Goal: Task Accomplishment & Management: Manage account settings

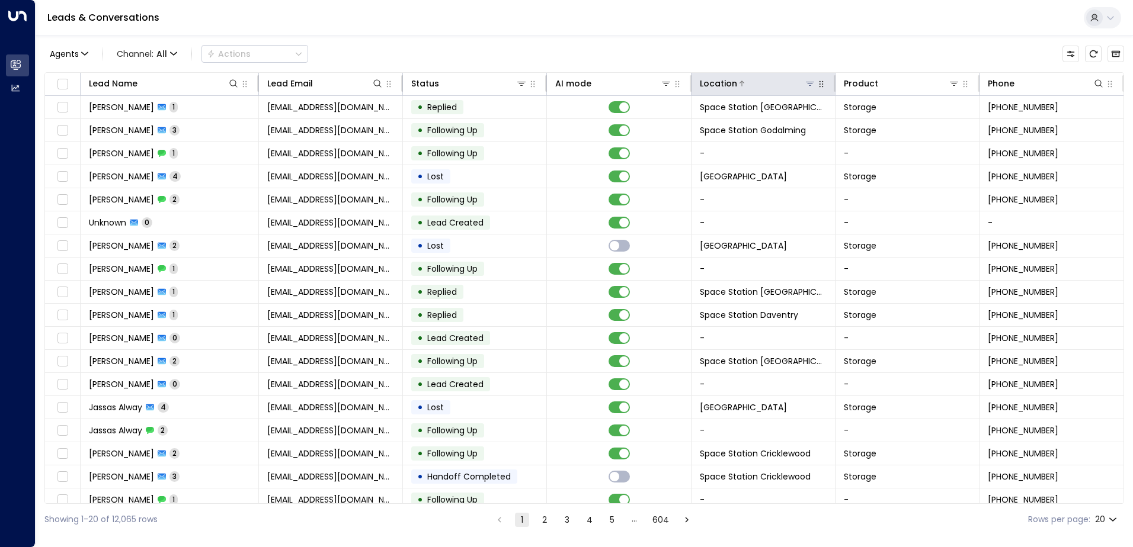
click at [546, 84] on icon at bounding box center [810, 84] width 8 height 4
click at [546, 67] on div "Agents 1 Channel: All Actions Lead Name Lead Email Status AI mode Location Prod…" at bounding box center [583, 286] width 1079 height 500
click at [546, 85] on icon at bounding box center [809, 83] width 9 height 9
click at [546, 78] on div at bounding box center [821, 83] width 11 height 14
click at [546, 79] on icon at bounding box center [809, 83] width 9 height 9
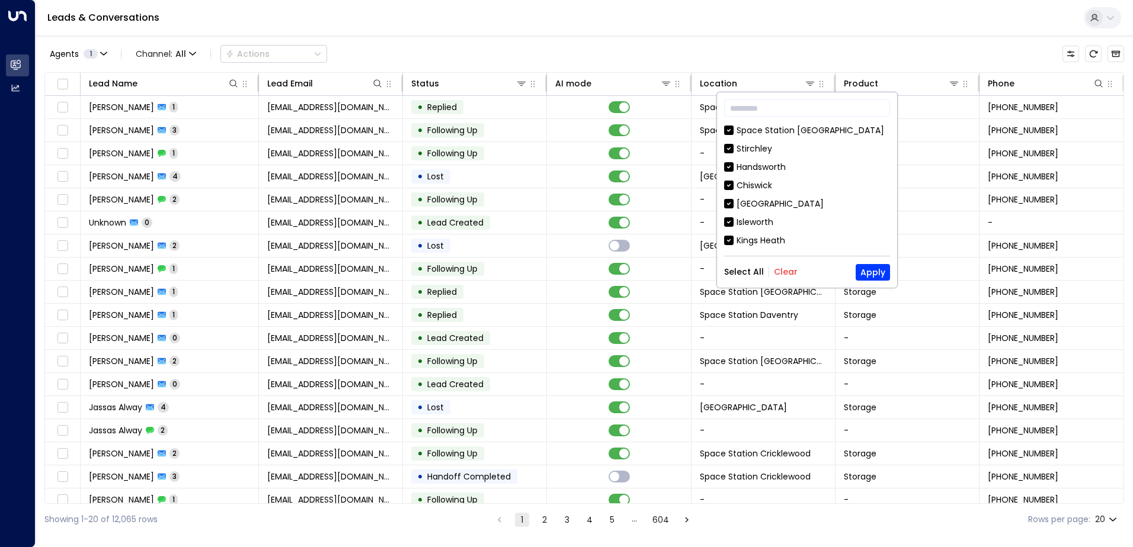
click at [546, 265] on div "Select All Clear Apply" at bounding box center [807, 272] width 166 height 17
click at [546, 274] on button "Clear" at bounding box center [786, 271] width 24 height 9
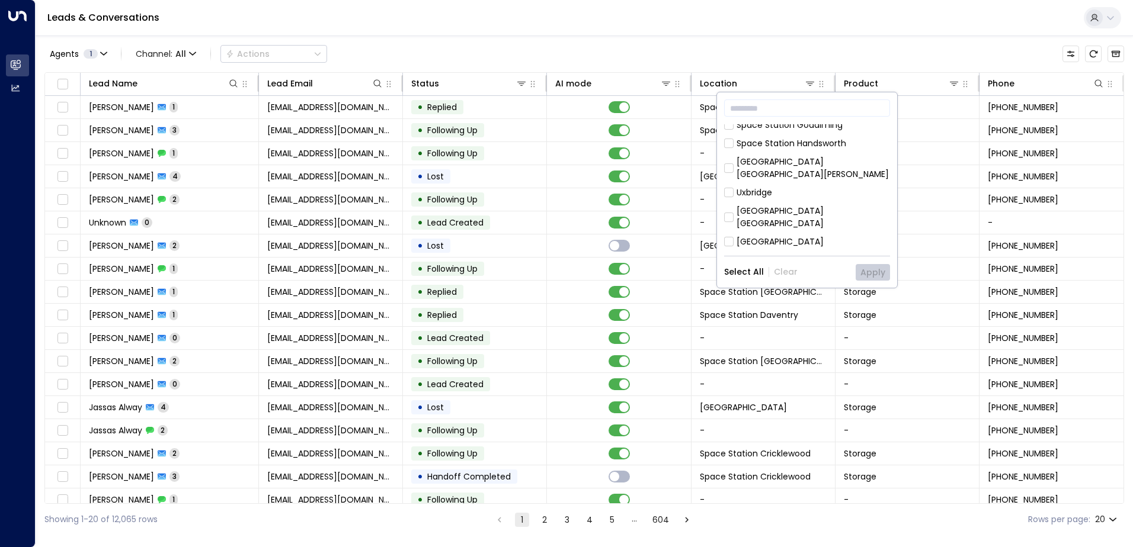
scroll to position [474, 0]
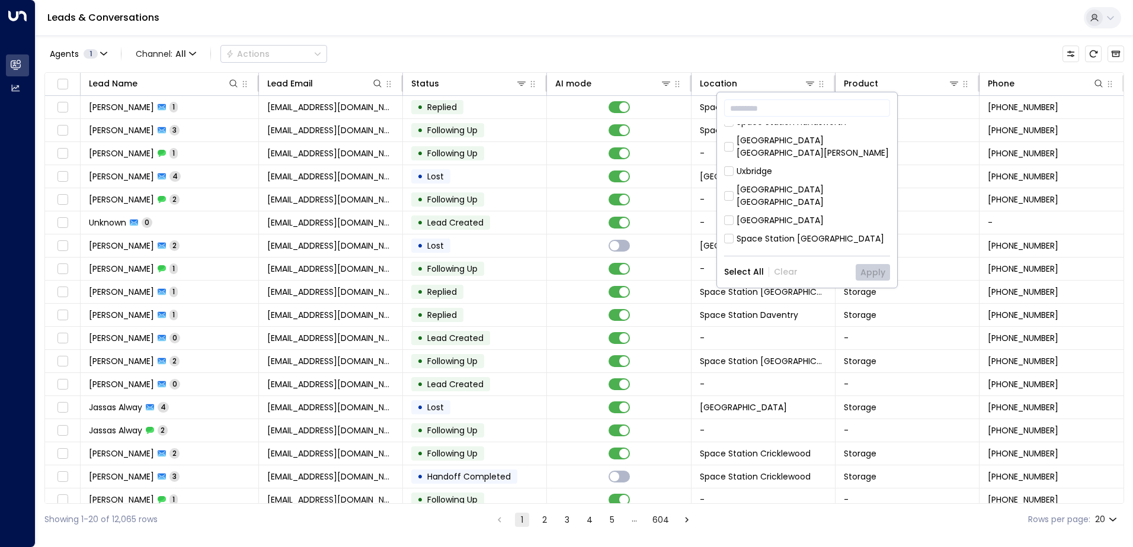
click at [546, 233] on div "Space Station [GEOGRAPHIC_DATA]" at bounding box center [810, 239] width 148 height 12
click at [546, 263] on div "​ [GEOGRAPHIC_DATA] [GEOGRAPHIC_DATA] [GEOGRAPHIC_DATA] [GEOGRAPHIC_DATA] [GEOG…" at bounding box center [807, 189] width 180 height 195
click at [546, 270] on button "Apply" at bounding box center [872, 272] width 34 height 17
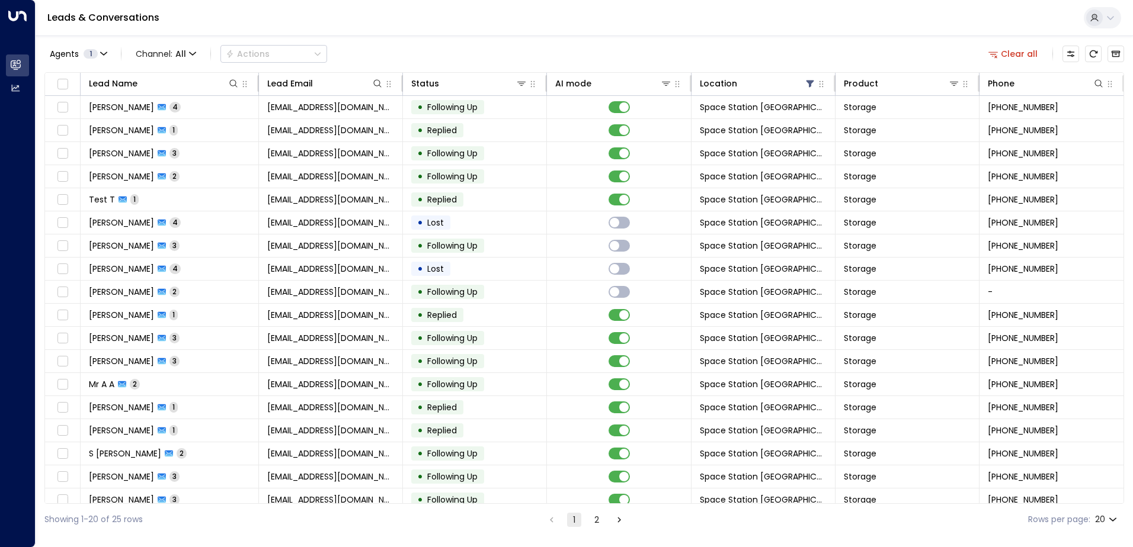
click at [546, 44] on div "Agents 1 Channel: All Actions Clear all" at bounding box center [583, 53] width 1079 height 25
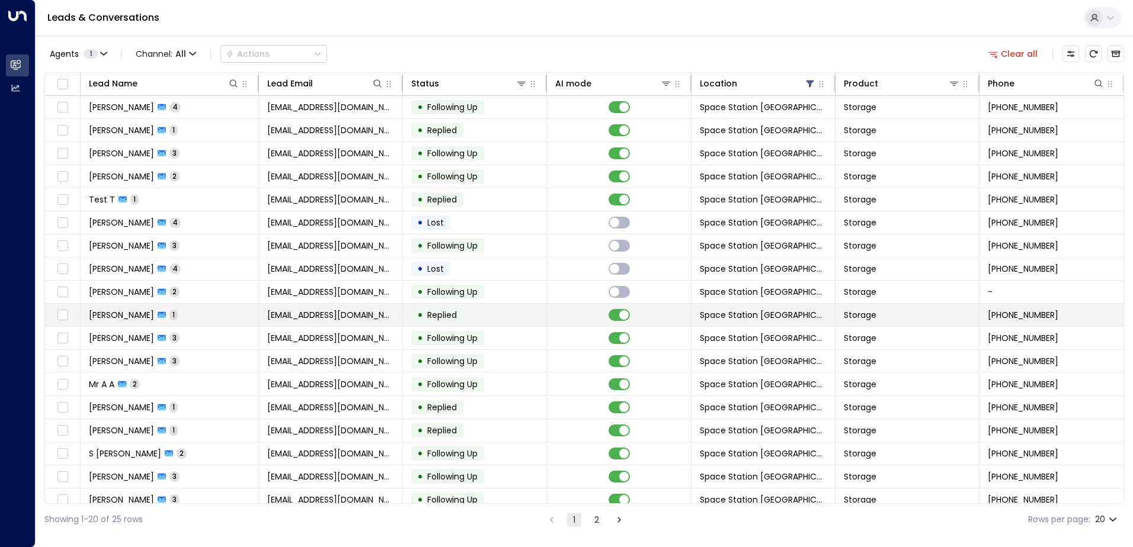
scroll to position [58, 0]
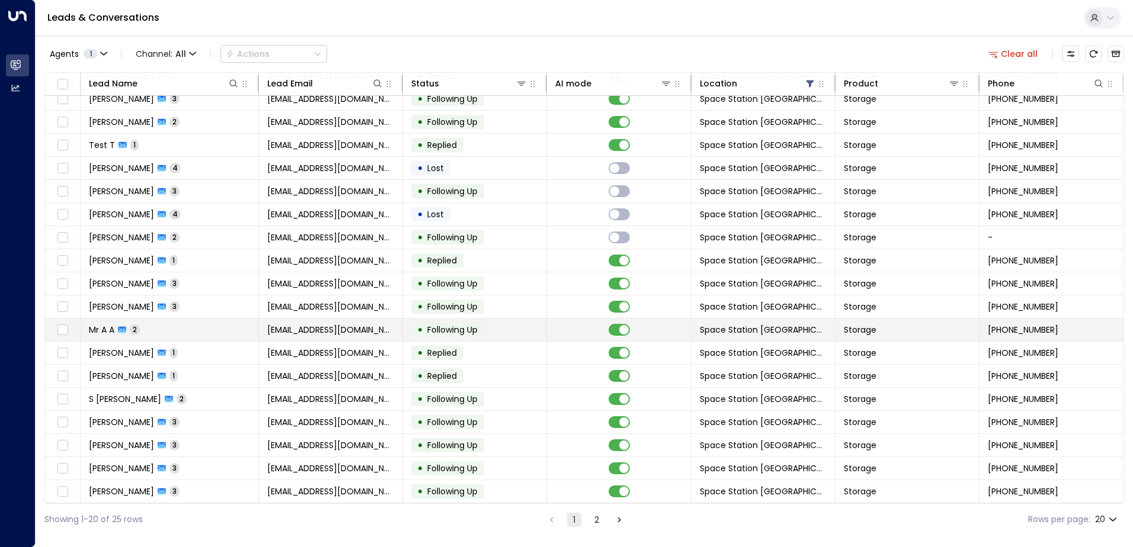
click at [415, 324] on div "• Following Up" at bounding box center [447, 330] width 73 height 14
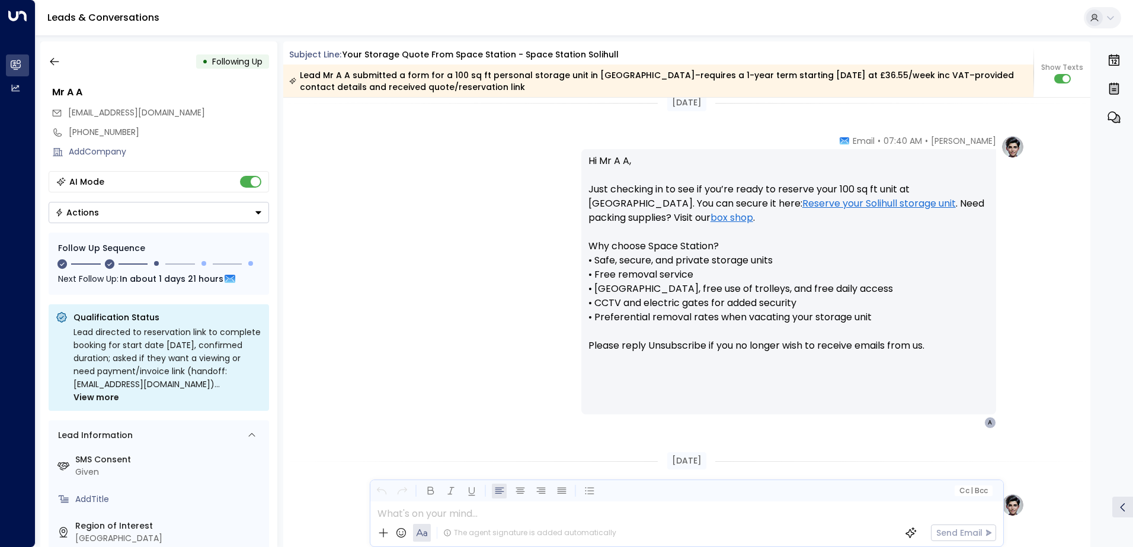
scroll to position [1159, 0]
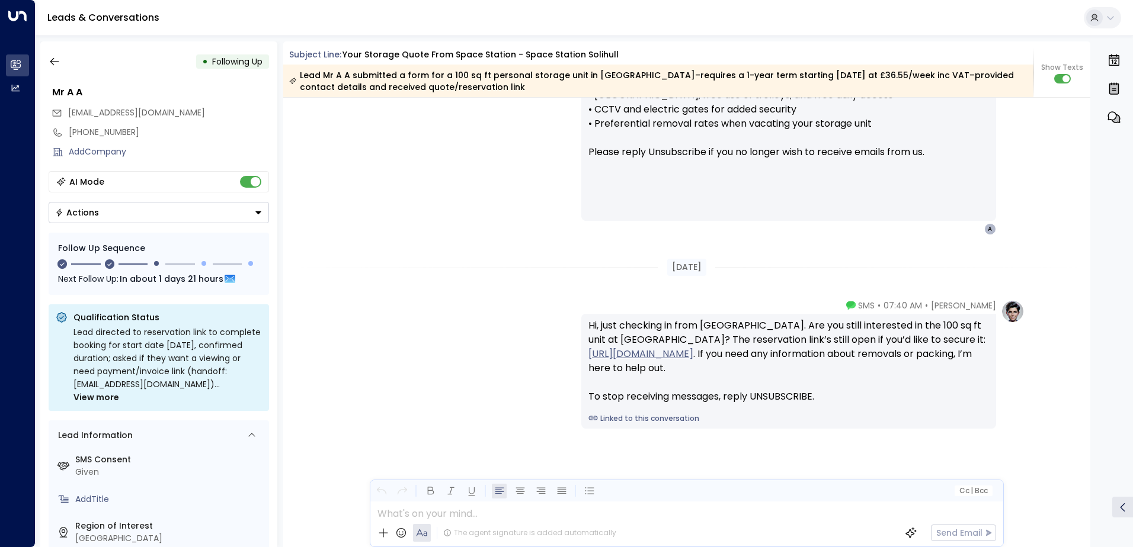
drag, startPoint x: 563, startPoint y: 195, endPoint x: 558, endPoint y: 317, distance: 121.6
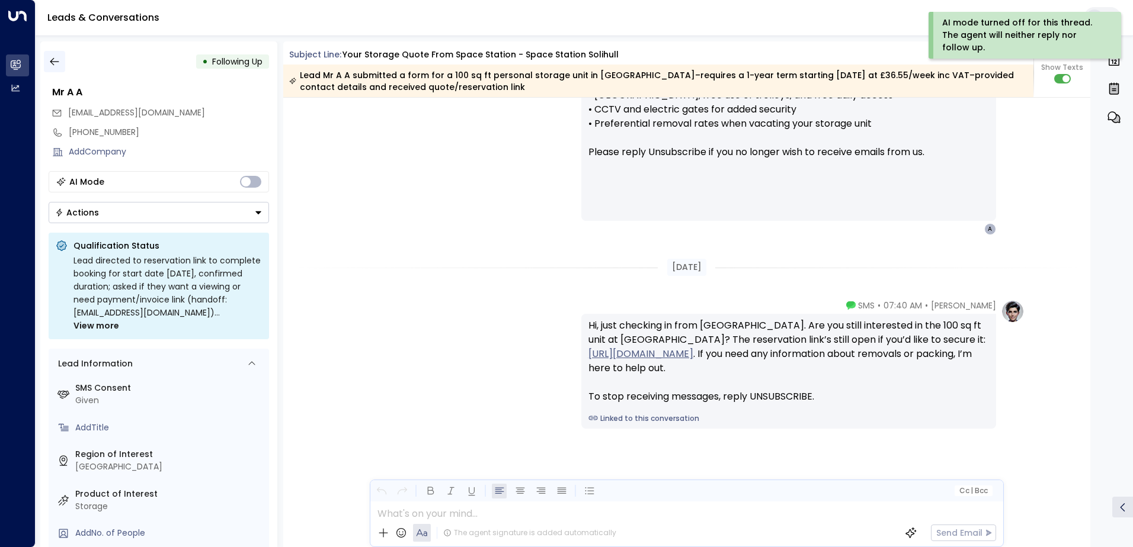
click at [53, 63] on icon "button" at bounding box center [55, 62] width 12 height 12
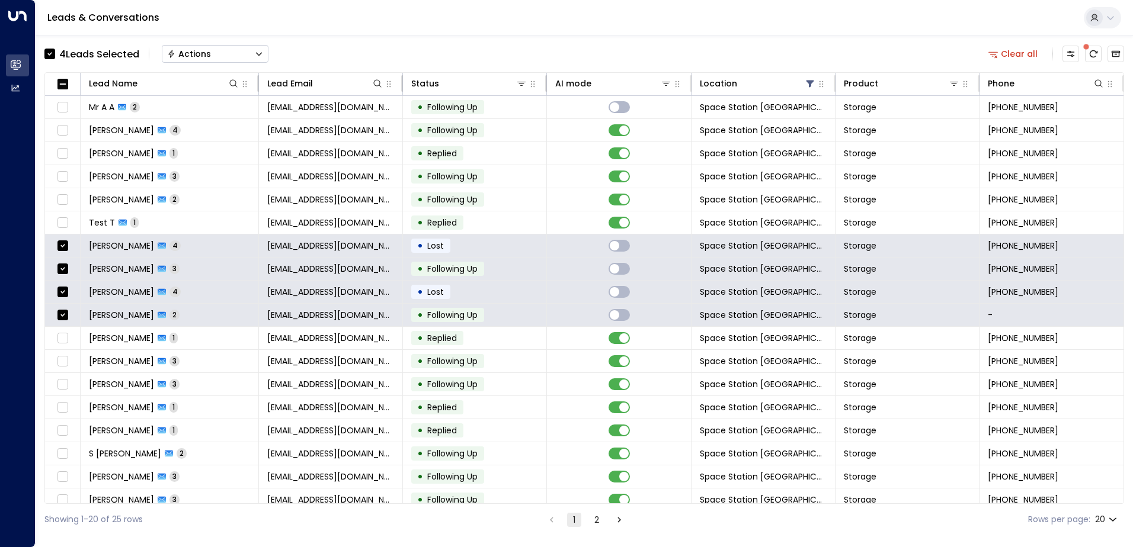
click at [210, 51] on button "Actions" at bounding box center [215, 54] width 107 height 18
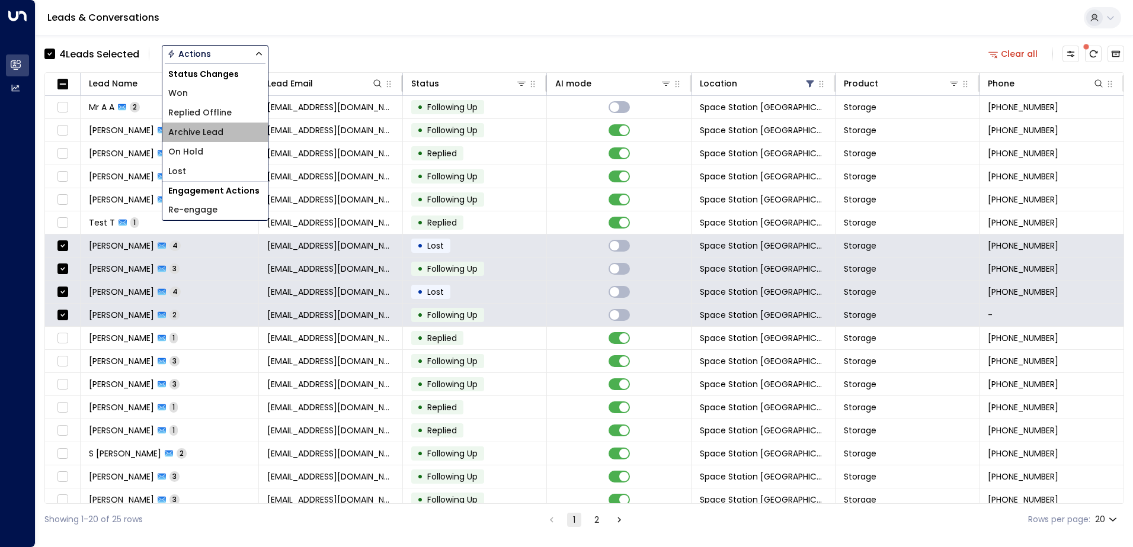
click at [209, 134] on span "Archive Lead" at bounding box center [195, 132] width 55 height 12
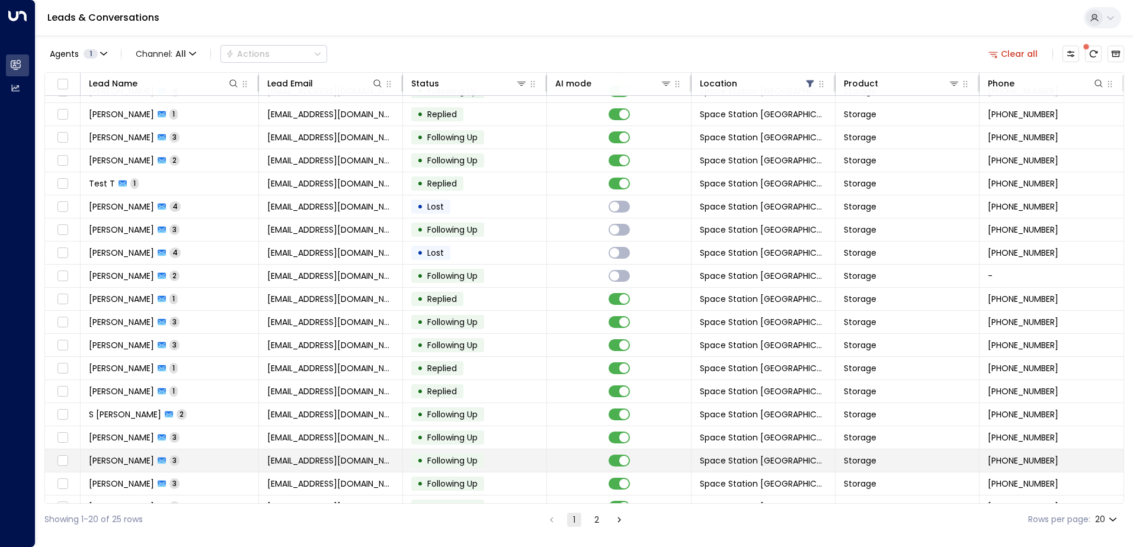
scroll to position [58, 0]
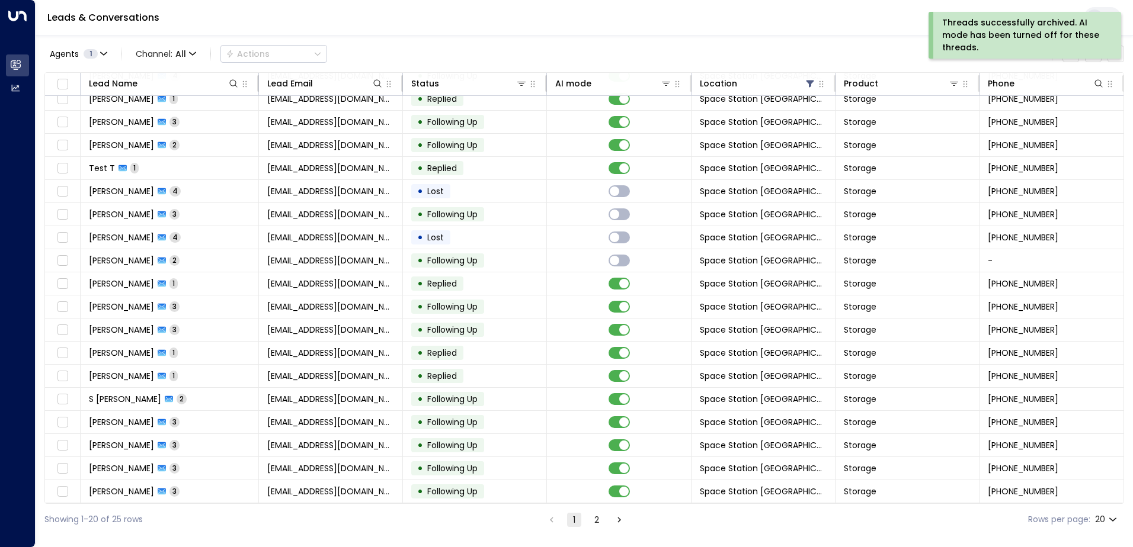
click at [546, 390] on ul "1 2" at bounding box center [585, 519] width 83 height 15
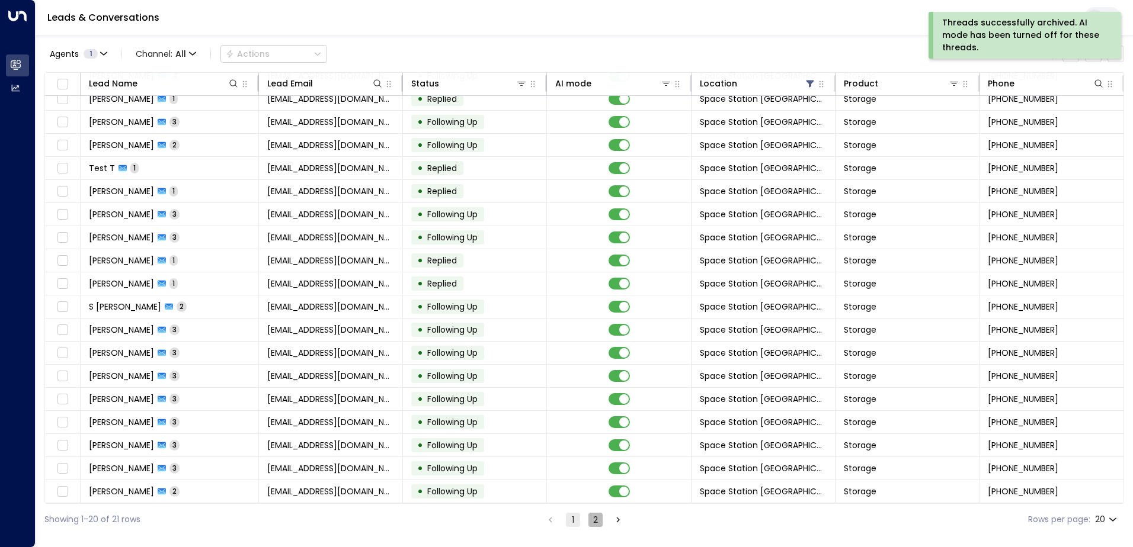
click at [546, 390] on button "2" at bounding box center [595, 520] width 14 height 14
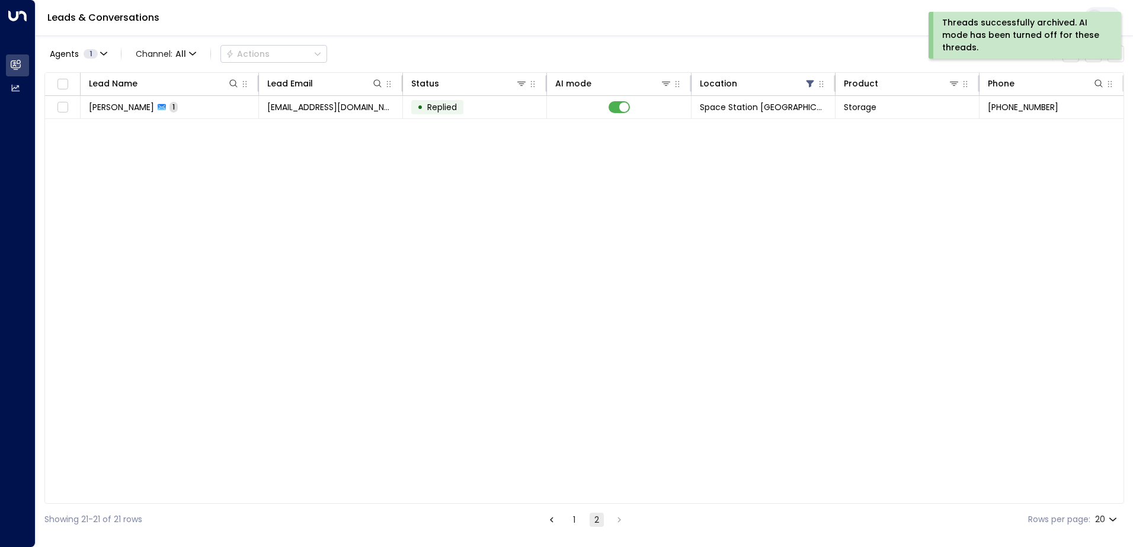
click at [546, 390] on button "1" at bounding box center [574, 520] width 14 height 14
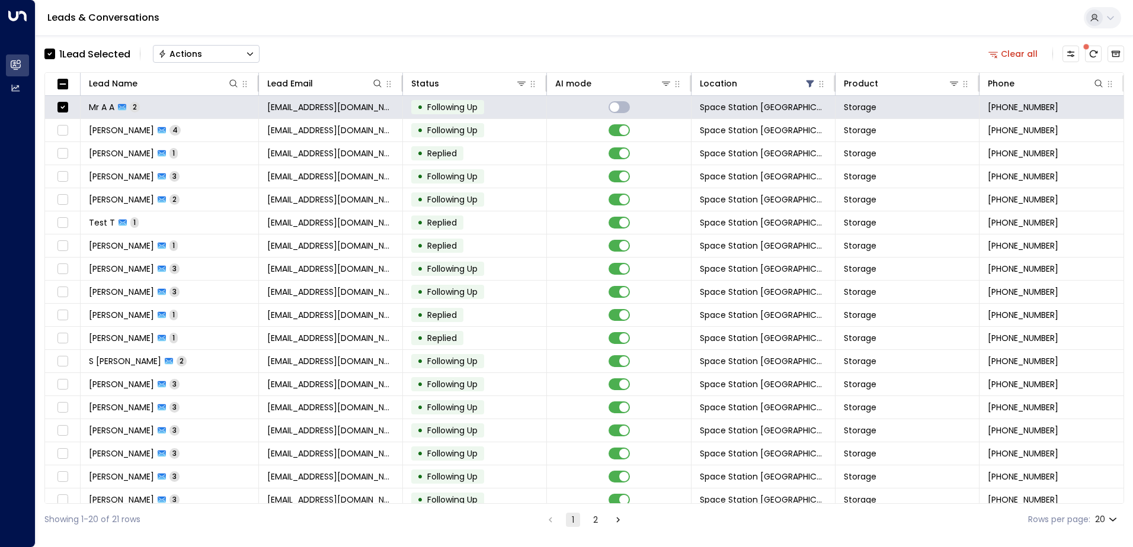
click at [246, 50] on button "Actions" at bounding box center [206, 54] width 107 height 18
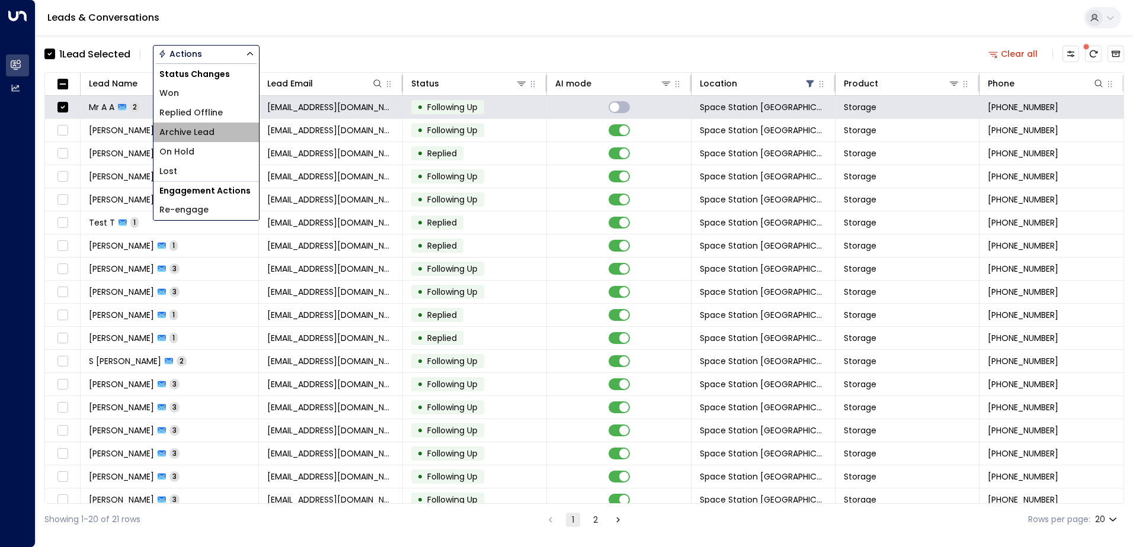
click at [228, 132] on li "Archive Lead" at bounding box center [205, 133] width 105 height 20
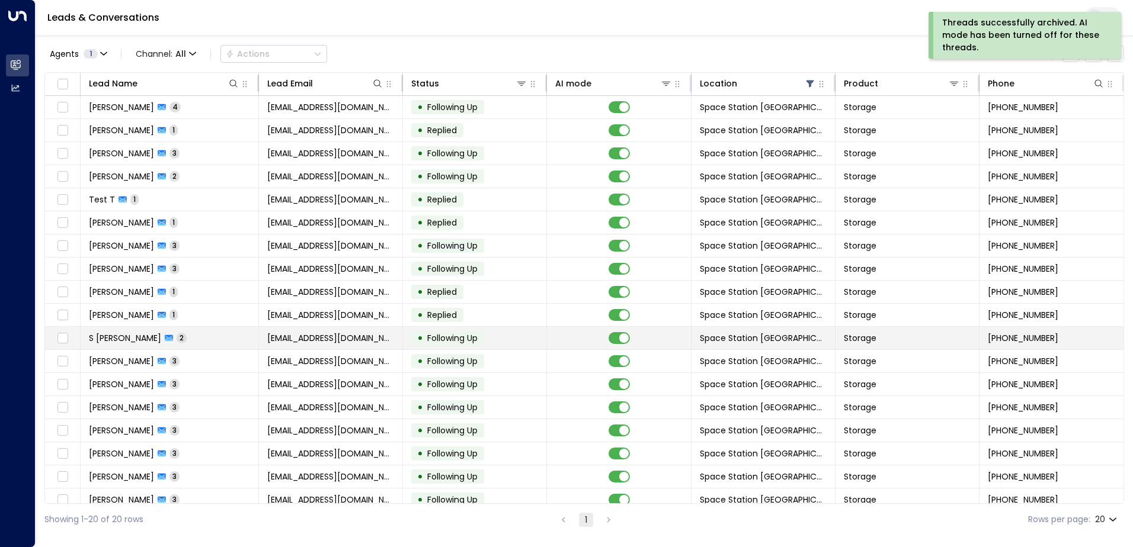
scroll to position [58, 0]
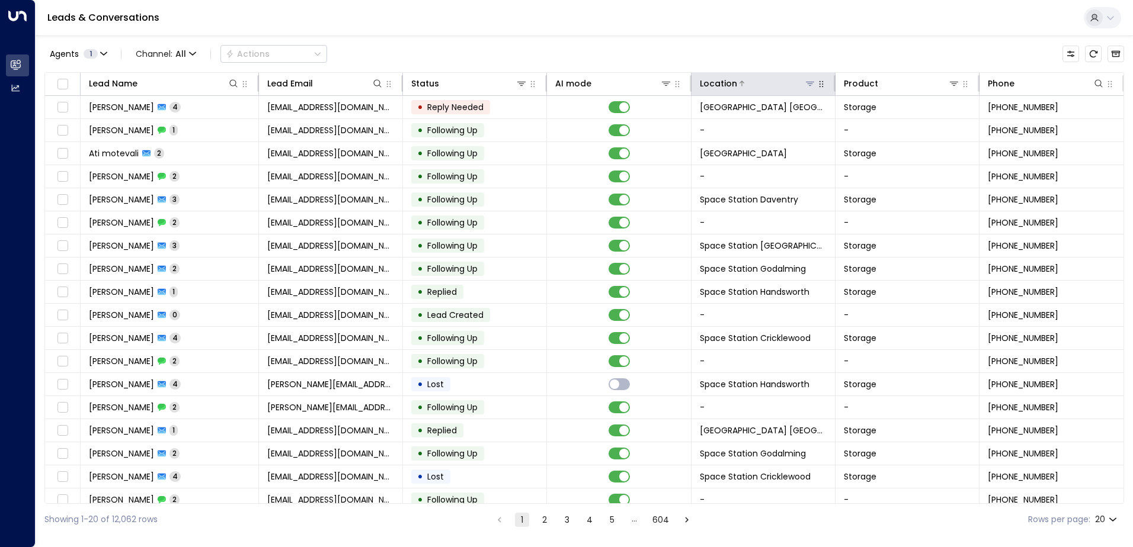
click at [805, 85] on icon at bounding box center [809, 83] width 9 height 9
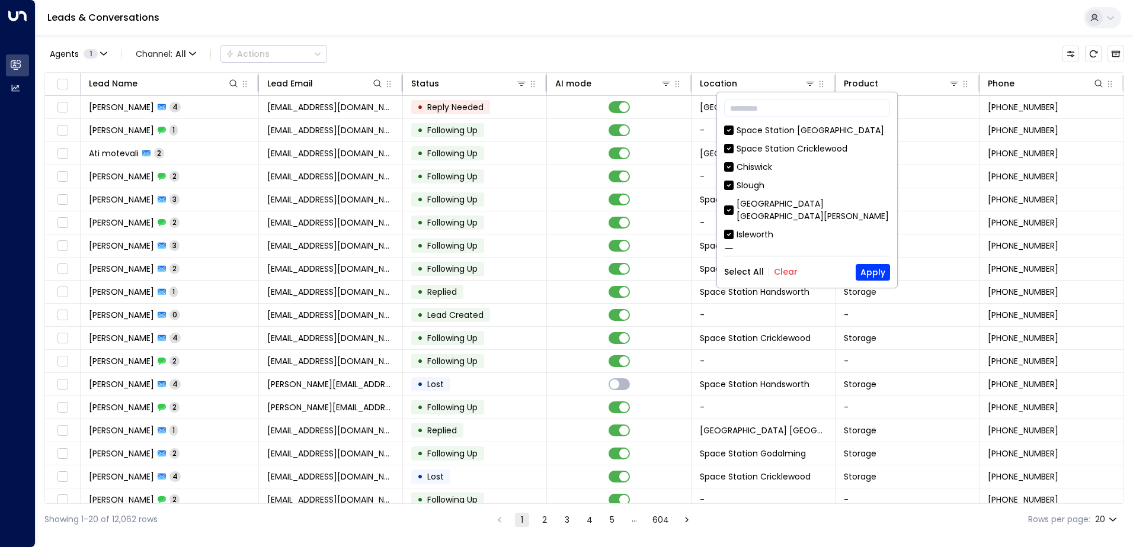
click at [781, 271] on button "Clear" at bounding box center [786, 271] width 24 height 9
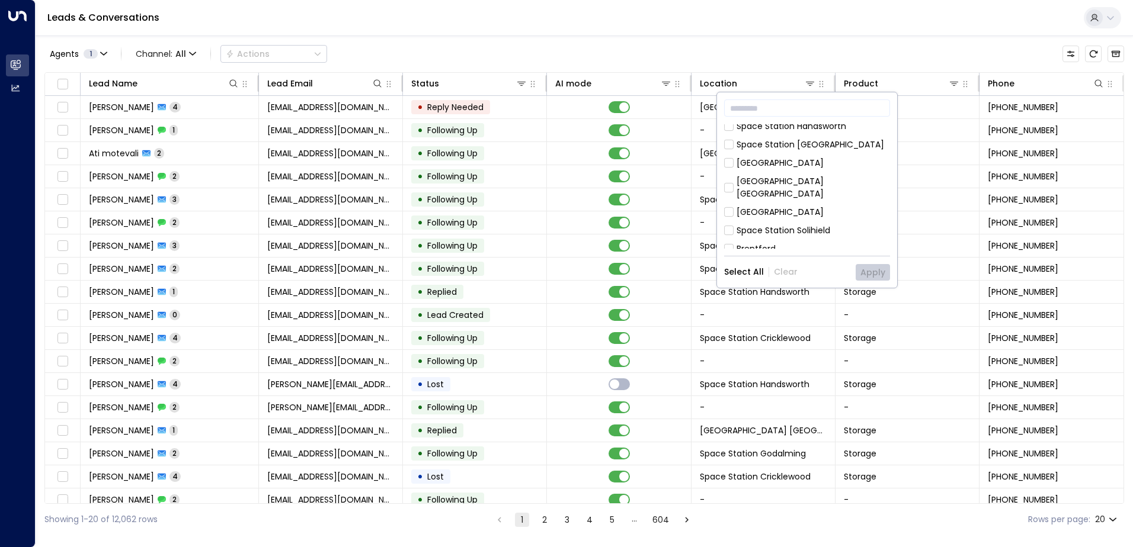
scroll to position [296, 0]
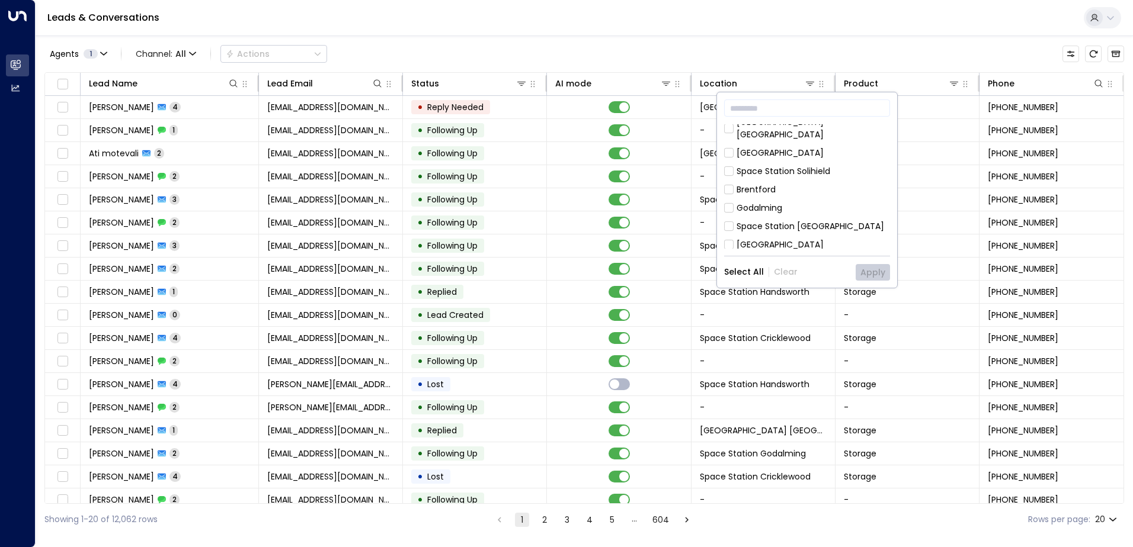
click at [812, 220] on div "Space Station [GEOGRAPHIC_DATA]" at bounding box center [810, 226] width 148 height 12
click at [878, 273] on button "Apply" at bounding box center [872, 272] width 34 height 17
